Goal: Book appointment/travel/reservation

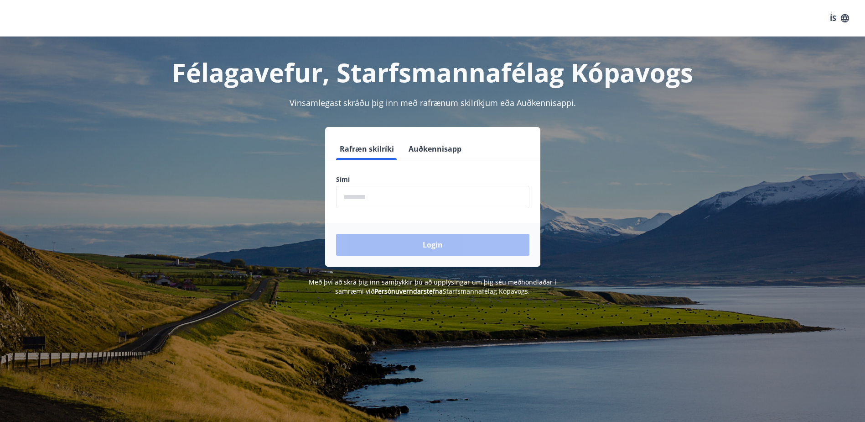
click at [370, 198] on input "phone" at bounding box center [432, 197] width 193 height 22
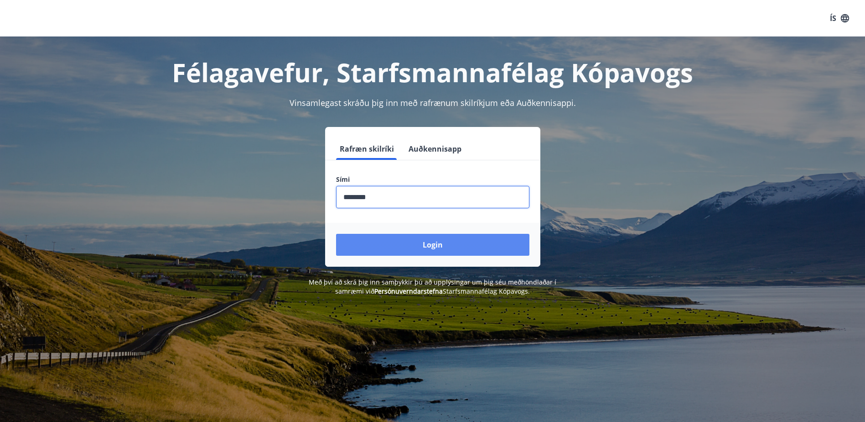
type input "********"
click at [438, 251] on button "Login" at bounding box center [432, 245] width 193 height 22
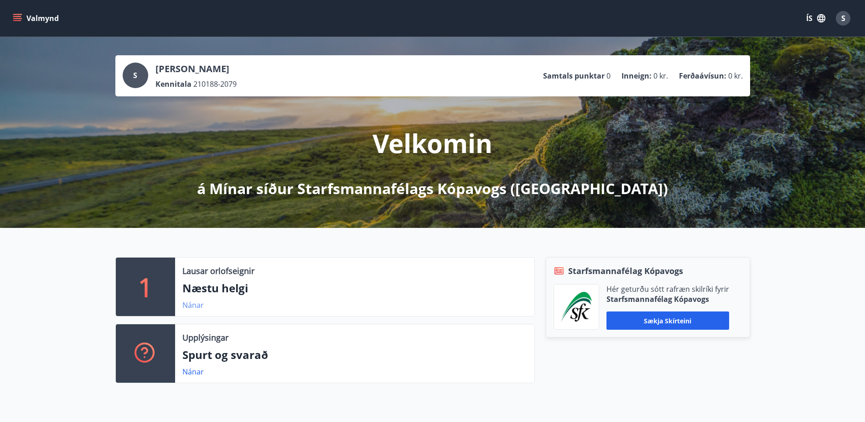
click at [187, 307] on link "Nánar" at bounding box center [192, 305] width 21 height 10
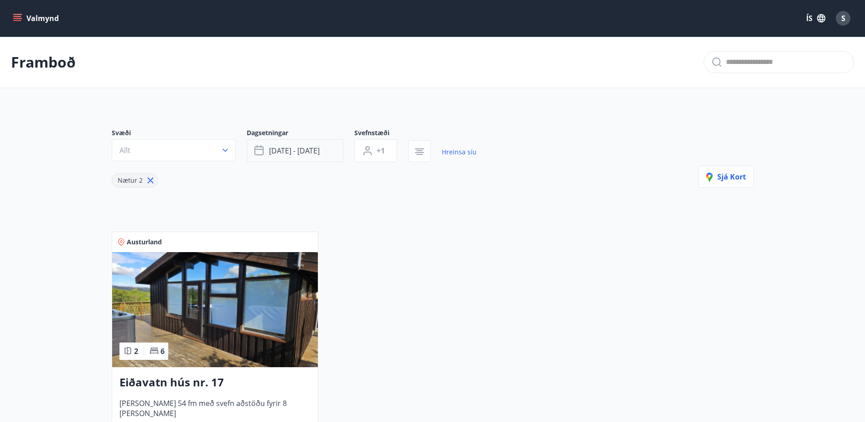
click at [255, 149] on icon "button" at bounding box center [259, 149] width 9 height 1
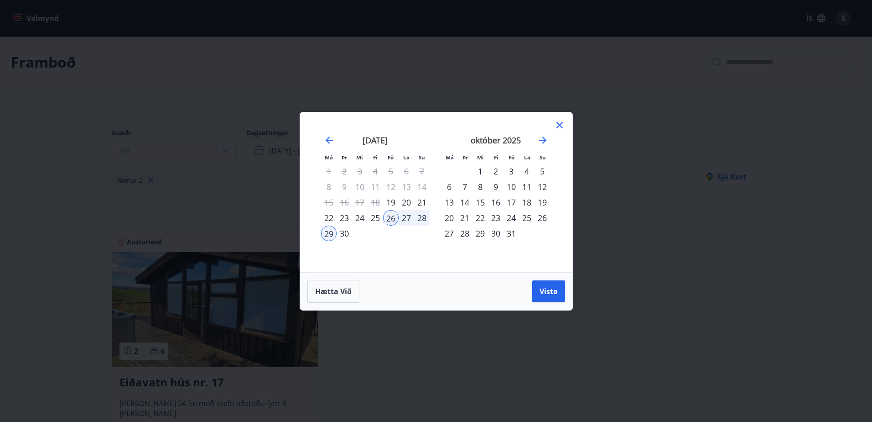
click at [391, 204] on div "19" at bounding box center [391, 202] width 16 height 16
click at [328, 233] on div "29" at bounding box center [329, 233] width 16 height 16
click at [423, 201] on div "21" at bounding box center [422, 202] width 16 height 16
click at [394, 199] on div "19" at bounding box center [391, 202] width 16 height 16
click at [544, 294] on span "Vista" at bounding box center [549, 291] width 18 height 10
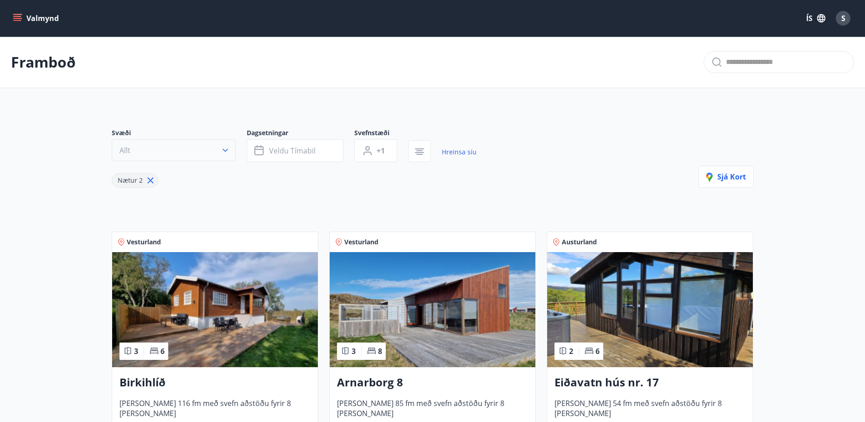
click at [225, 153] on icon "button" at bounding box center [225, 150] width 9 height 9
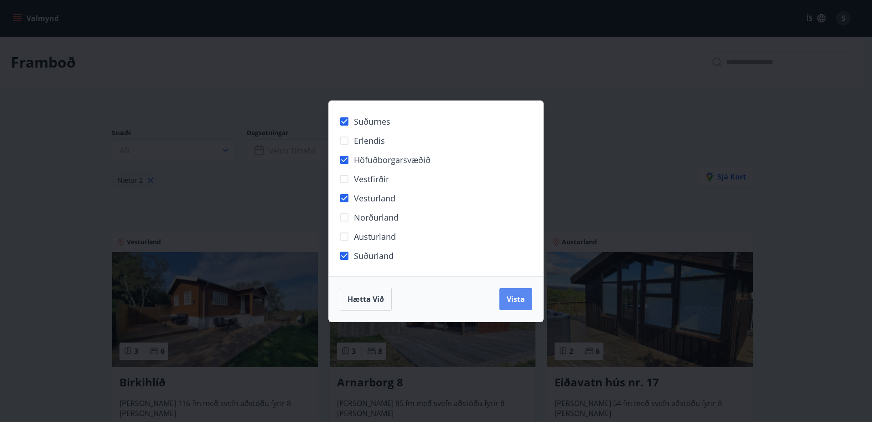
click at [522, 294] on span "Vista" at bounding box center [516, 299] width 18 height 10
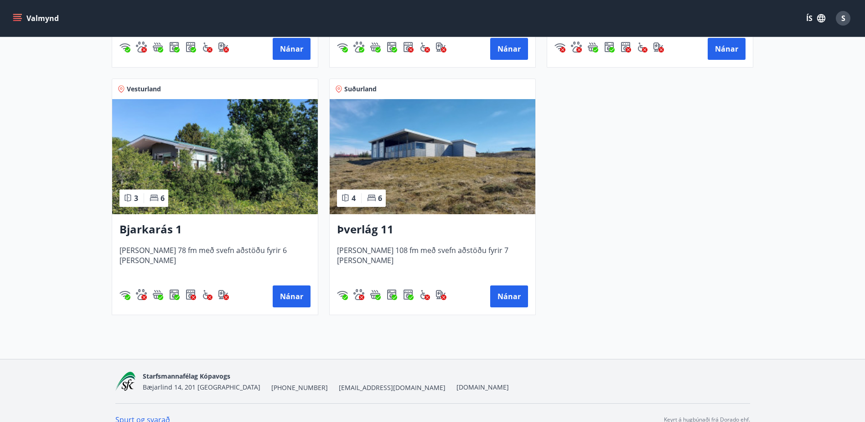
scroll to position [414, 0]
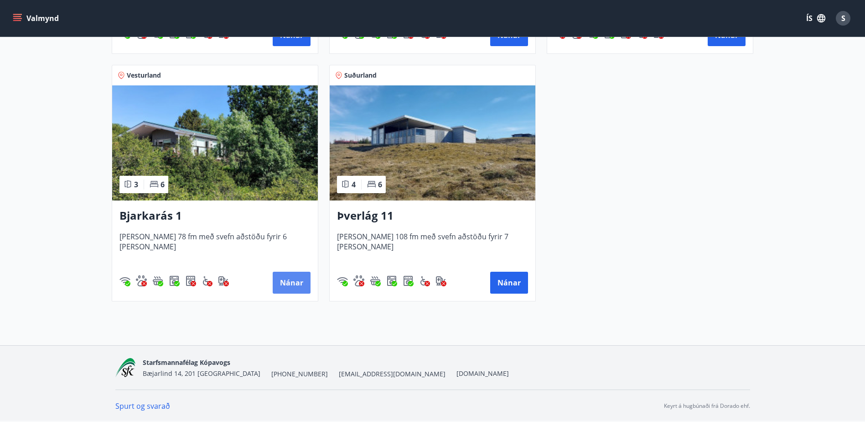
click at [283, 279] on button "Nánar" at bounding box center [292, 282] width 38 height 22
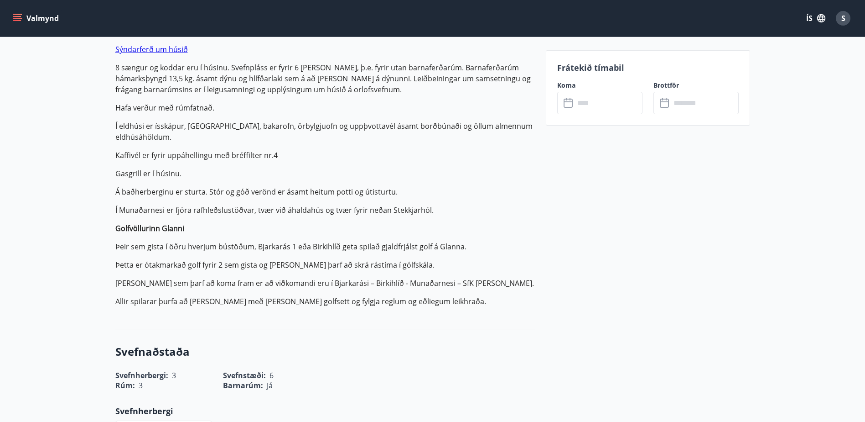
scroll to position [319, 0]
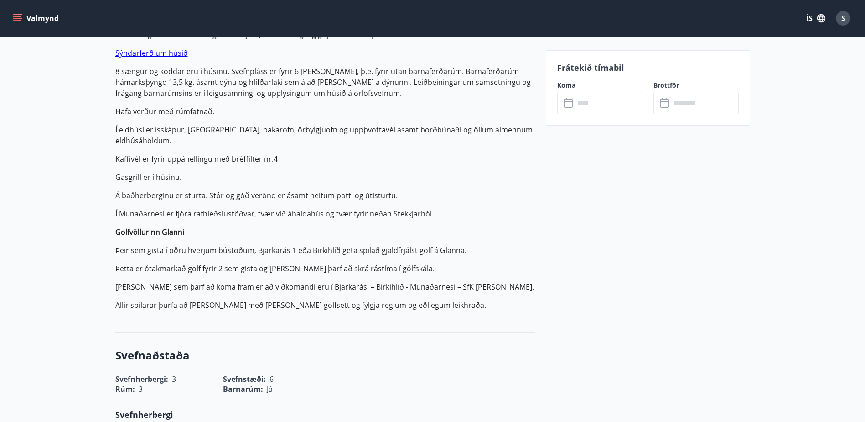
click at [565, 106] on icon at bounding box center [569, 103] width 11 height 11
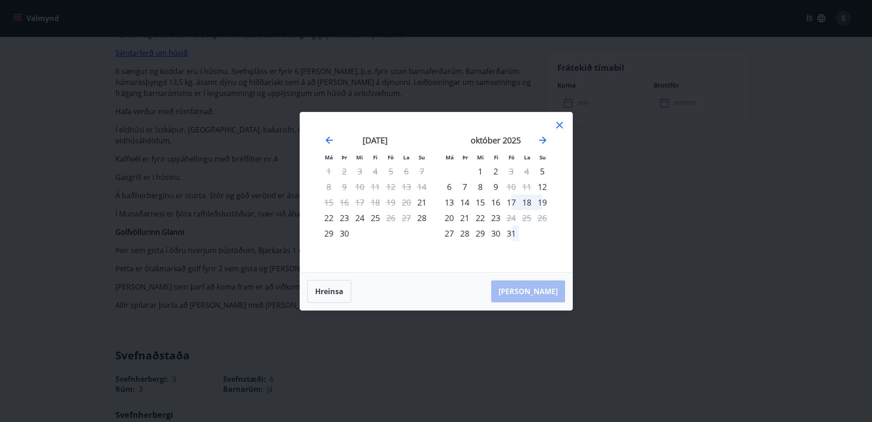
click at [29, 70] on div "Má Þr Mi Fi Fö La Su Má Þr Mi Fi Fö La Su [DATE] 1 2 3 4 5 6 7 8 9 10 11 12 13 …" at bounding box center [436, 211] width 872 height 422
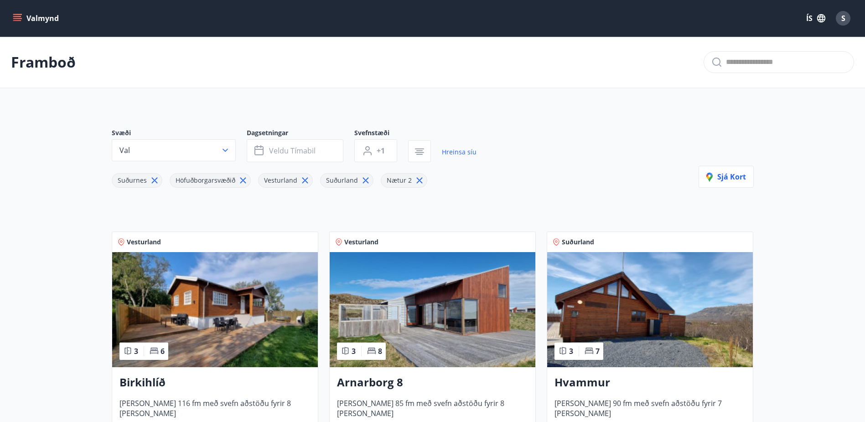
click at [245, 277] on img at bounding box center [215, 309] width 206 height 115
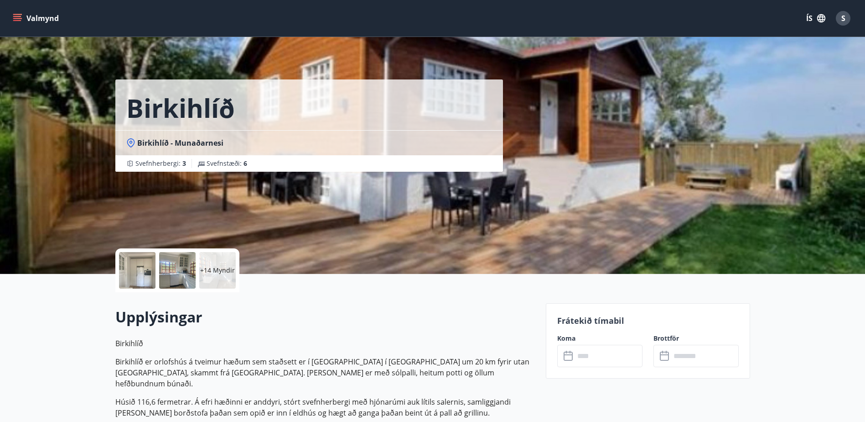
click at [580, 360] on input "text" at bounding box center [609, 355] width 68 height 22
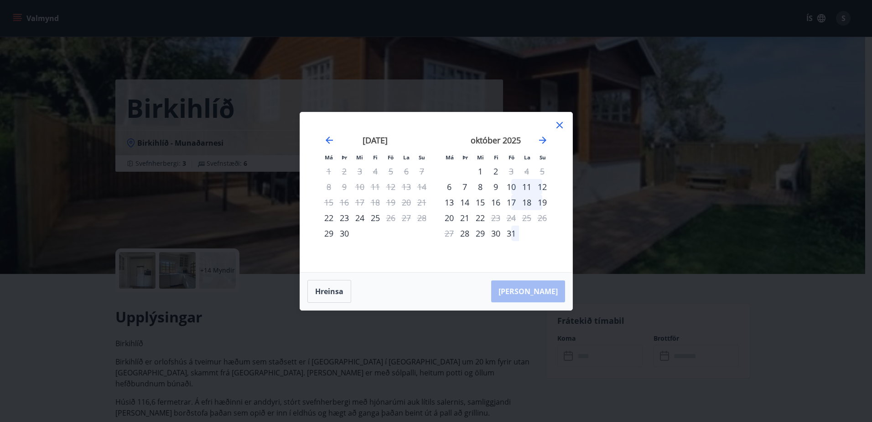
click at [557, 124] on icon at bounding box center [559, 125] width 11 height 11
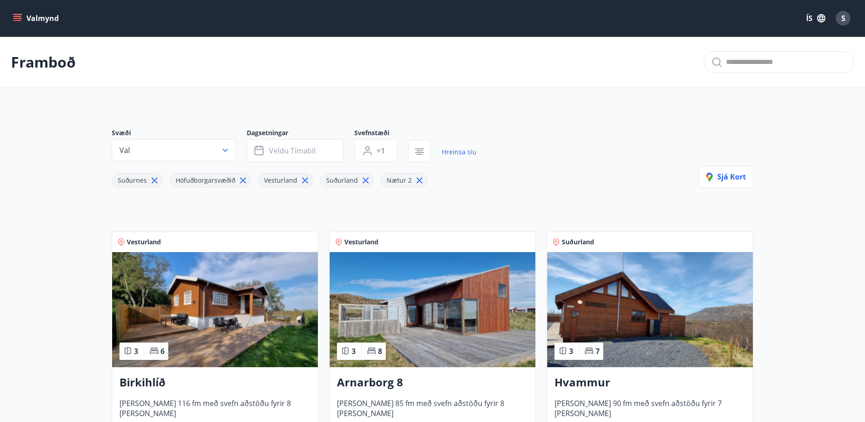
click at [40, 18] on button "Valmynd" at bounding box center [37, 18] width 52 height 16
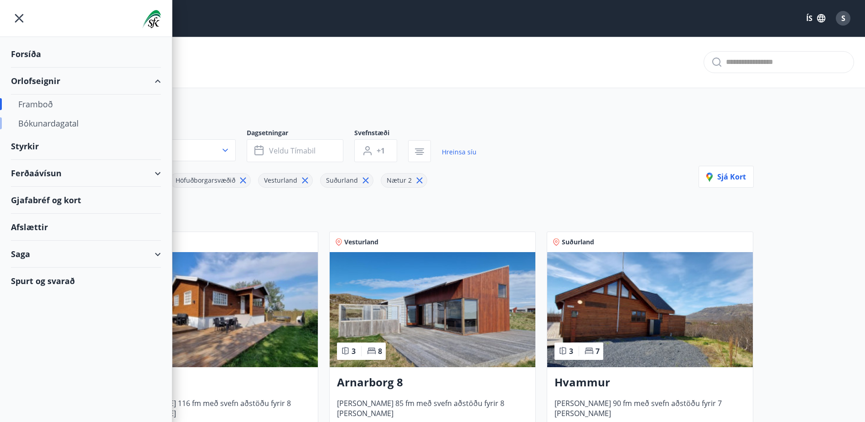
click at [54, 126] on div "Bókunardagatal" at bounding box center [86, 123] width 136 height 19
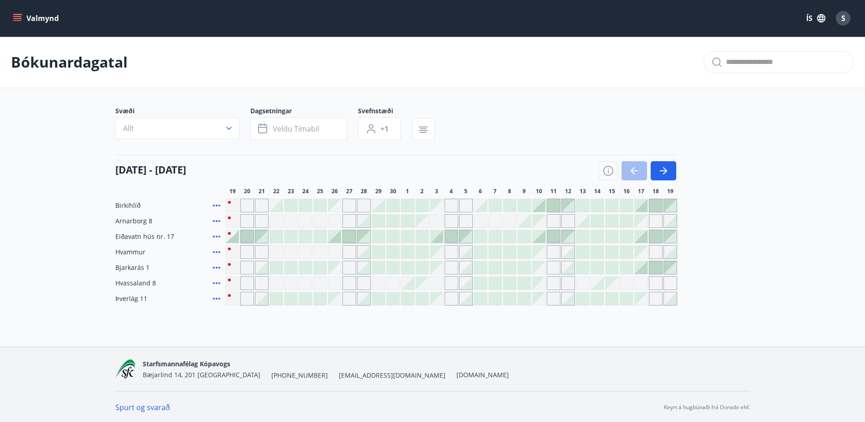
click at [215, 221] on icon at bounding box center [216, 220] width 11 height 11
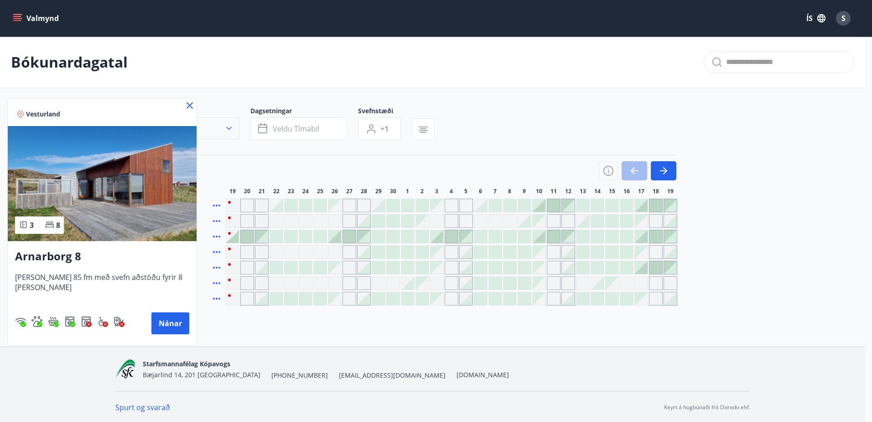
click at [184, 105] on icon at bounding box center [189, 105] width 11 height 11
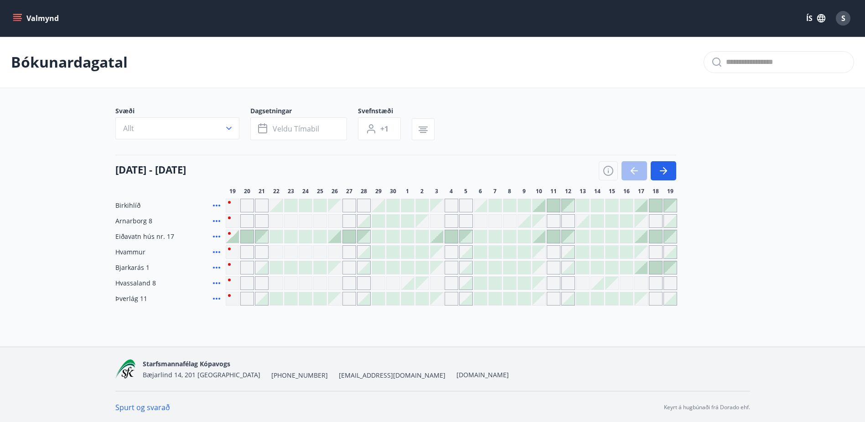
click at [233, 220] on div "Gráir dagar eru ekki bókanlegir" at bounding box center [233, 221] width 14 height 14
click at [430, 222] on div "Gráir dagar eru ekki bókanlegir" at bounding box center [437, 221] width 14 height 14
click at [235, 237] on div at bounding box center [232, 236] width 13 height 13
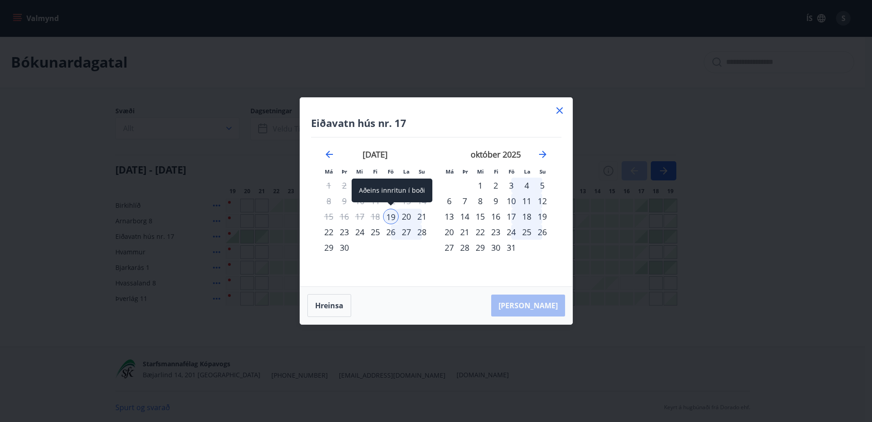
click at [393, 218] on div "19" at bounding box center [391, 217] width 16 height 16
click at [405, 216] on div "20" at bounding box center [407, 217] width 16 height 16
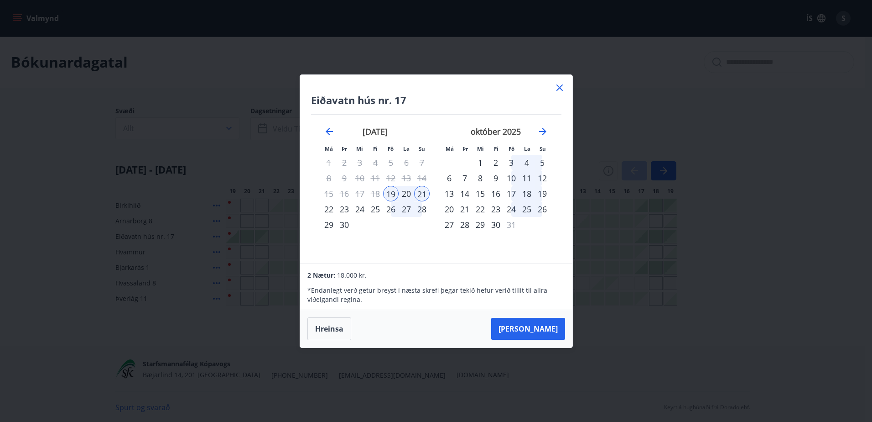
click at [221, 331] on div "Eiðavatn hús nr. 17 Má Þr Mi Fi Fö La Su Má Þr Mi Fi Fö La Su [DATE] 1 2 3 4 5 …" at bounding box center [436, 211] width 872 height 422
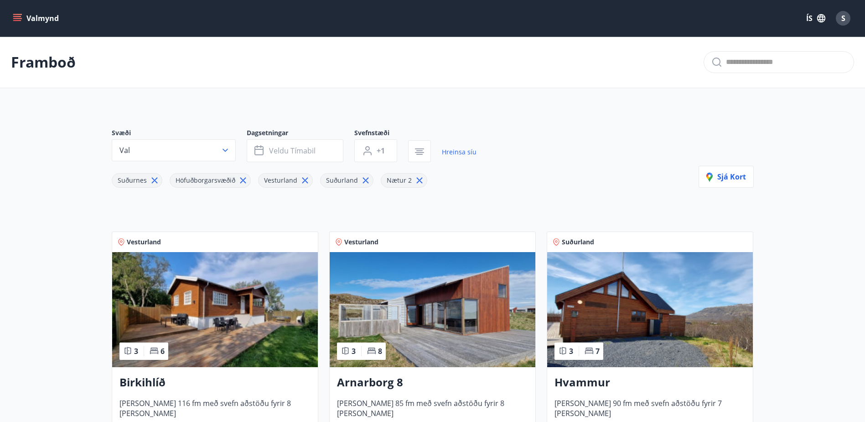
click at [240, 180] on icon at bounding box center [243, 180] width 10 height 10
click at [150, 179] on icon at bounding box center [155, 180] width 10 height 10
click at [156, 180] on icon at bounding box center [159, 180] width 10 height 10
click at [156, 180] on icon at bounding box center [156, 180] width 1 height 1
click at [156, 180] on div "Nætur 2" at bounding box center [135, 180] width 47 height 15
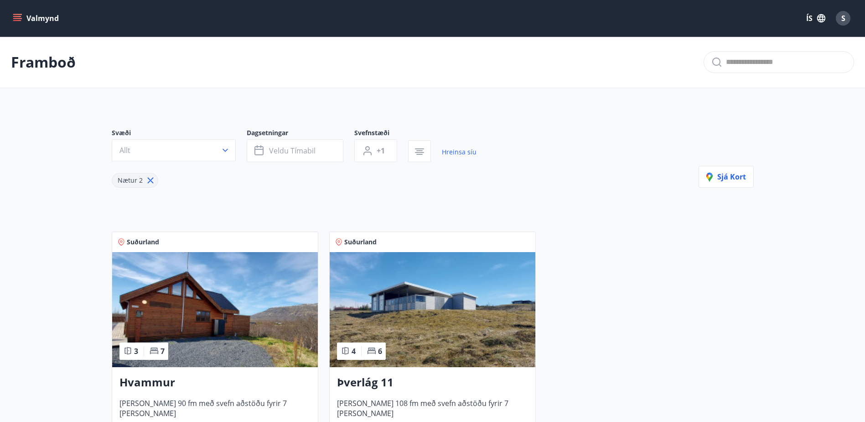
click at [151, 181] on icon at bounding box center [151, 180] width 10 height 10
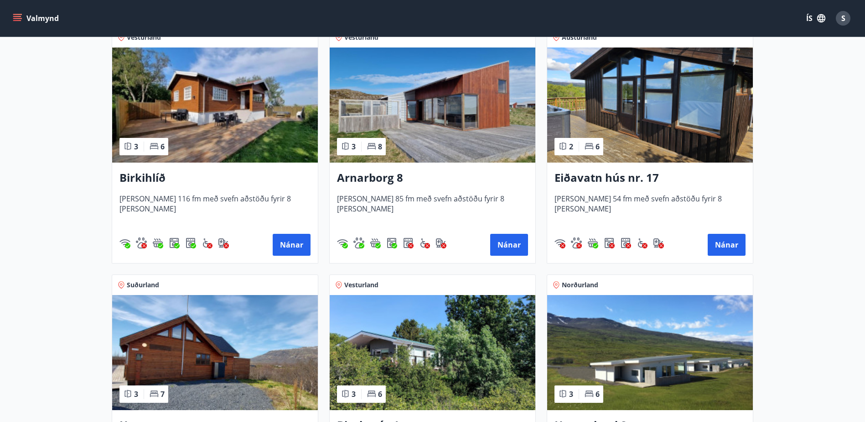
click at [593, 180] on h3 "Eiðavatn hús nr. 17" at bounding box center [650, 178] width 191 height 16
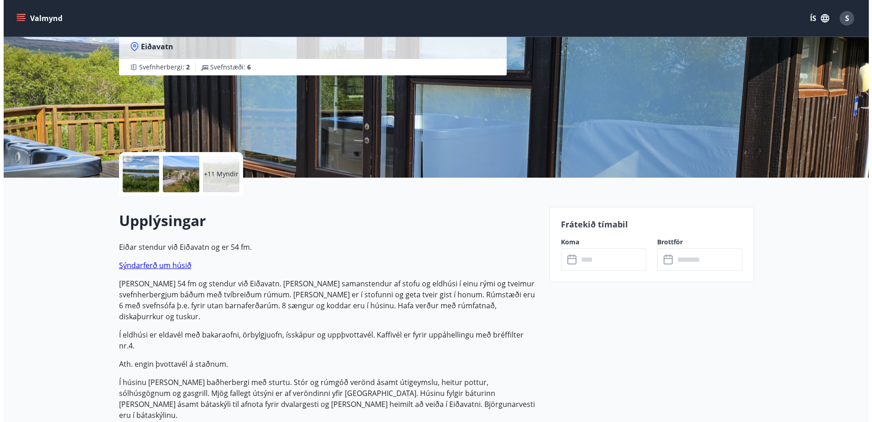
scroll to position [91, 0]
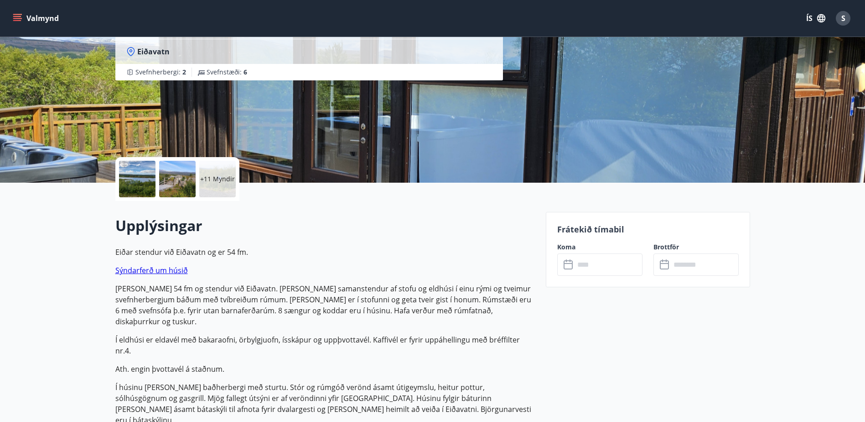
click at [218, 177] on p "+11 Myndir" at bounding box center [217, 178] width 35 height 9
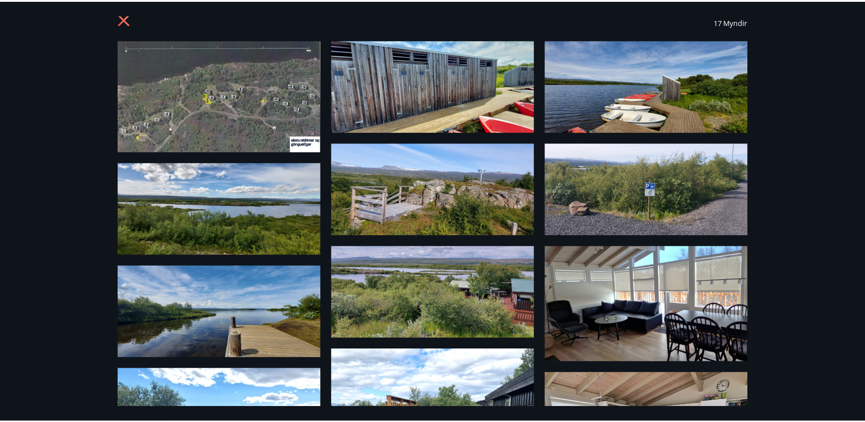
scroll to position [0, 0]
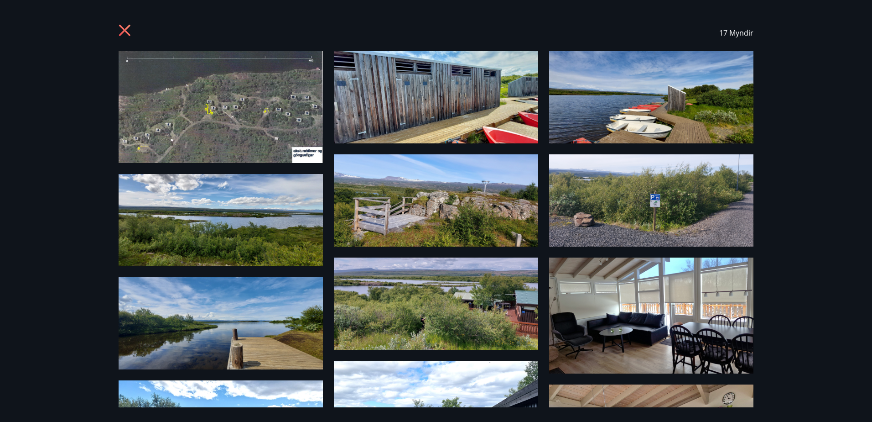
click at [120, 34] on icon at bounding box center [124, 30] width 11 height 11
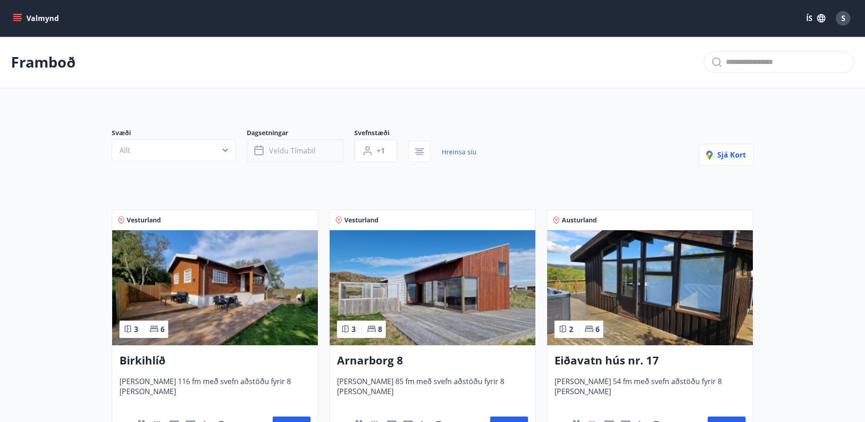
click at [293, 152] on span "Veldu tímabil" at bounding box center [292, 151] width 47 height 10
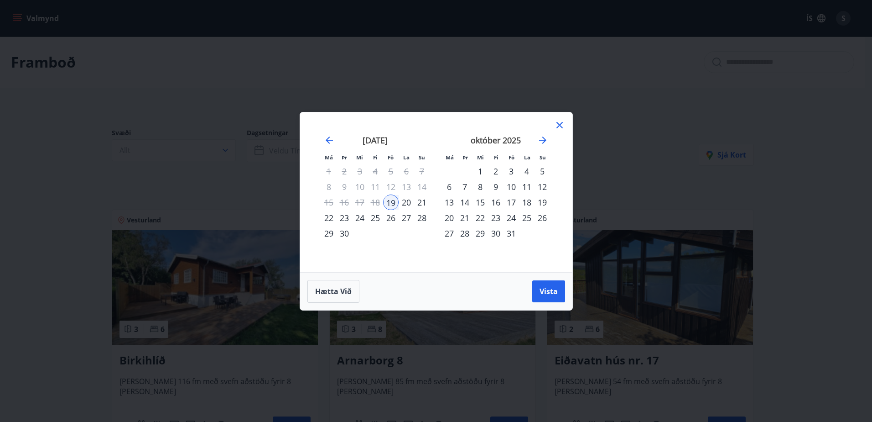
click at [391, 200] on div "19" at bounding box center [391, 202] width 16 height 16
click at [546, 292] on span "Vista" at bounding box center [549, 291] width 18 height 10
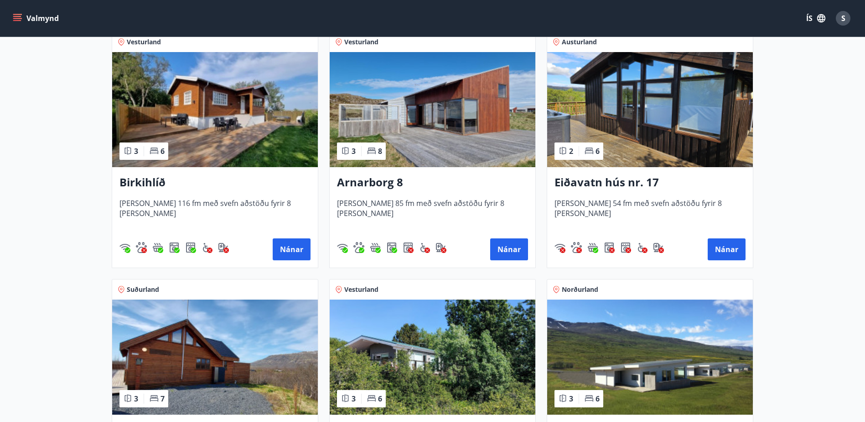
scroll to position [182, 0]
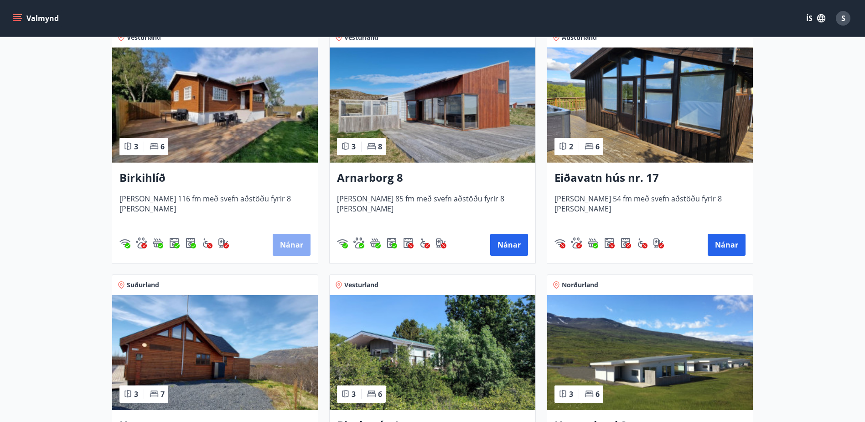
click at [285, 240] on button "Nánar" at bounding box center [292, 245] width 38 height 22
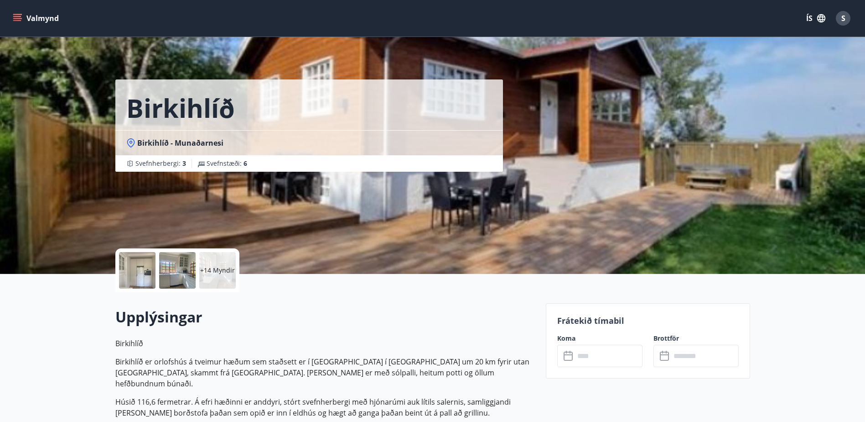
click at [600, 362] on input "text" at bounding box center [609, 355] width 68 height 22
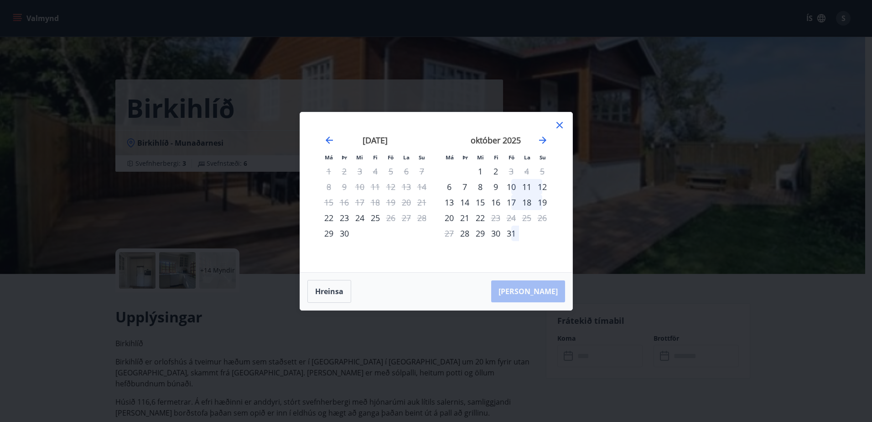
click at [559, 128] on icon at bounding box center [559, 125] width 11 height 11
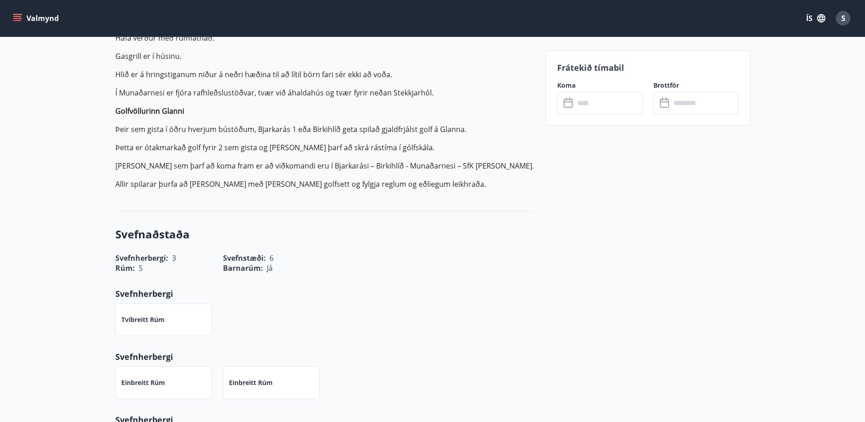
scroll to position [502, 0]
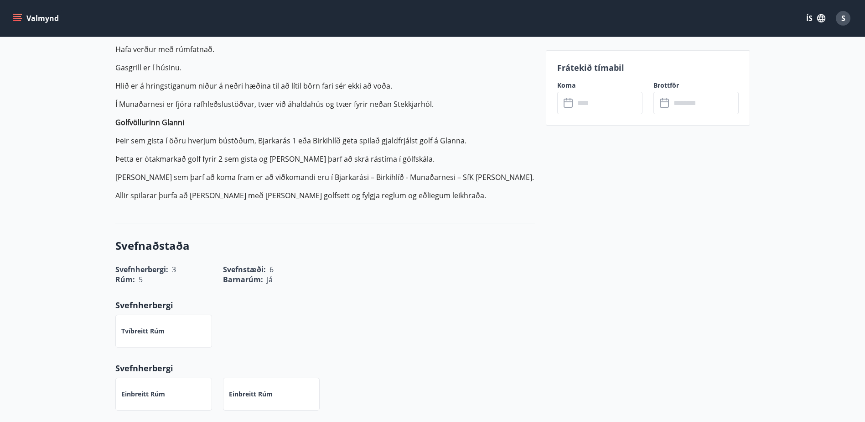
click at [599, 104] on input "text" at bounding box center [609, 103] width 68 height 22
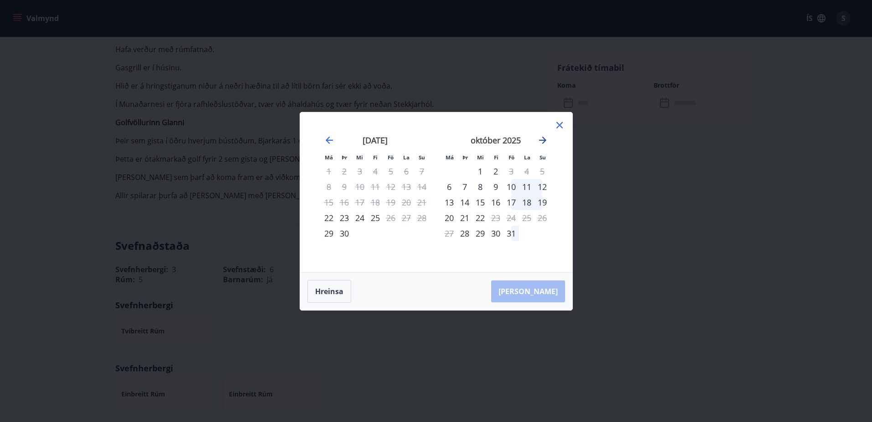
click at [544, 139] on icon "Move forward to switch to the next month." at bounding box center [542, 140] width 11 height 11
click at [329, 141] on icon "Move backward to switch to the previous month." at bounding box center [329, 140] width 11 height 11
click at [332, 141] on icon "Move backward to switch to the previous month." at bounding box center [329, 140] width 11 height 11
click at [557, 128] on icon at bounding box center [559, 125] width 11 height 11
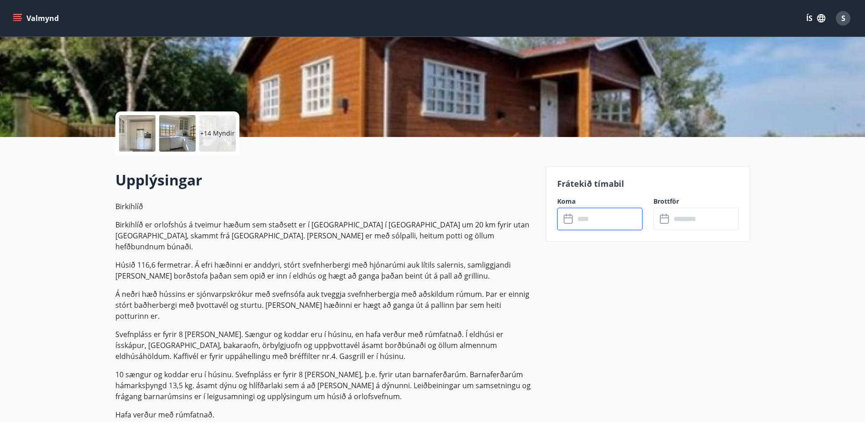
scroll to position [0, 0]
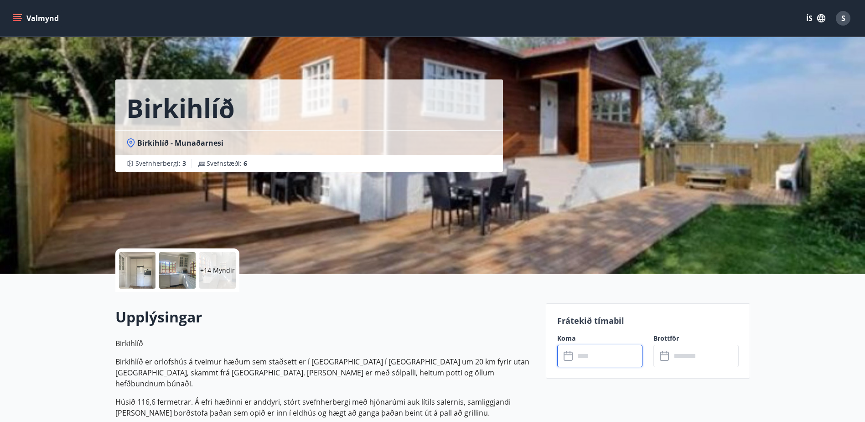
scroll to position [1, 0]
